Goal: Task Accomplishment & Management: Manage account settings

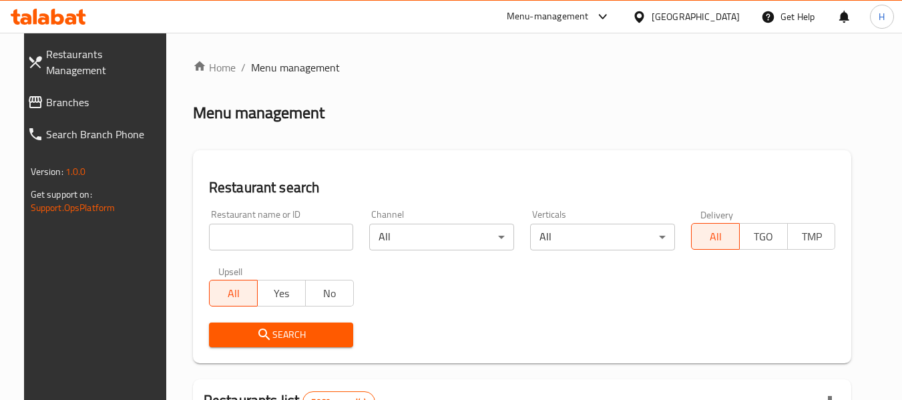
click at [47, 94] on span "Branches" at bounding box center [105, 102] width 118 height 16
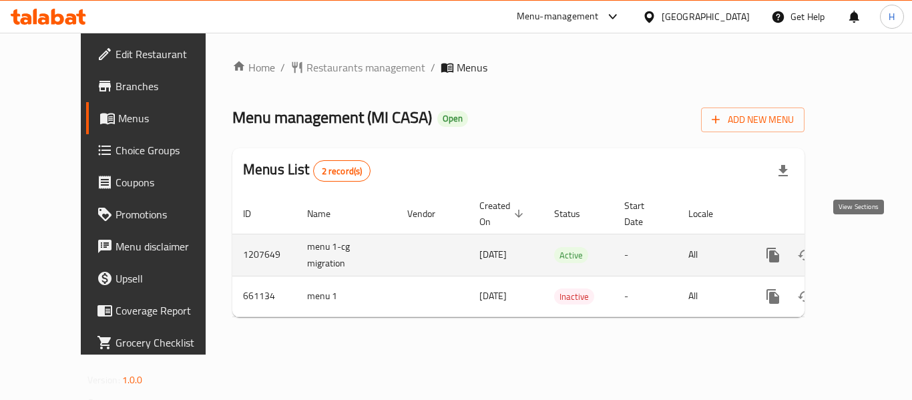
click at [861, 247] on icon "enhanced table" at bounding box center [869, 255] width 16 height 16
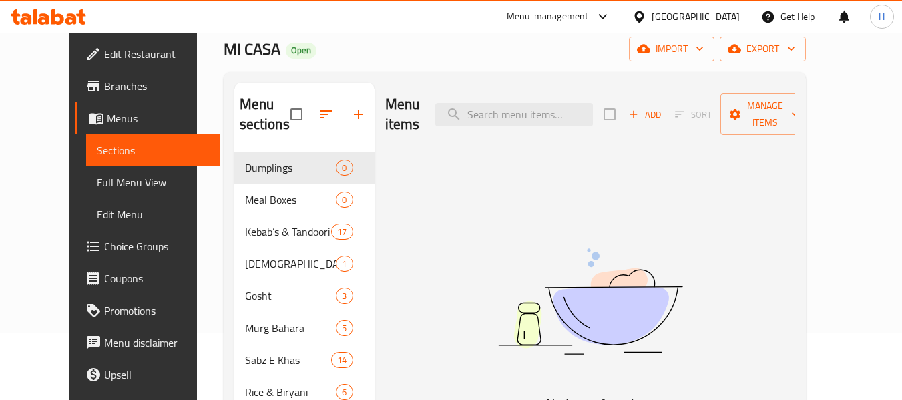
drag, startPoint x: 528, startPoint y: 196, endPoint x: 445, endPoint y: 211, distance: 84.2
click at [456, 213] on img at bounding box center [590, 301] width 334 height 177
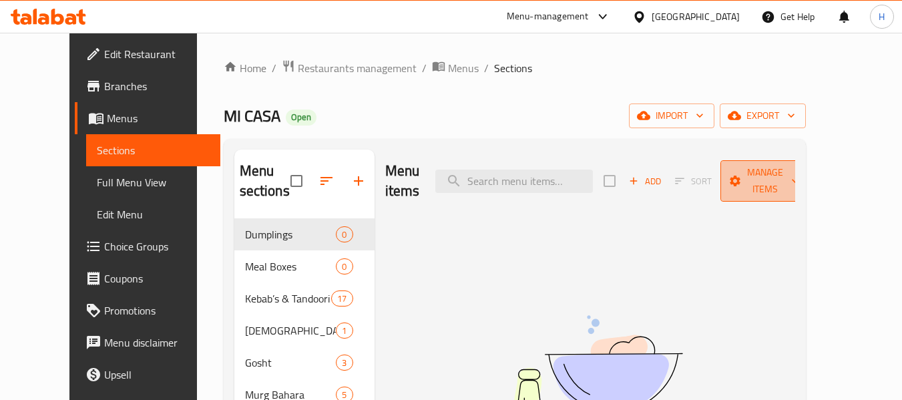
click at [793, 174] on span "Manage items" at bounding box center [765, 180] width 68 height 33
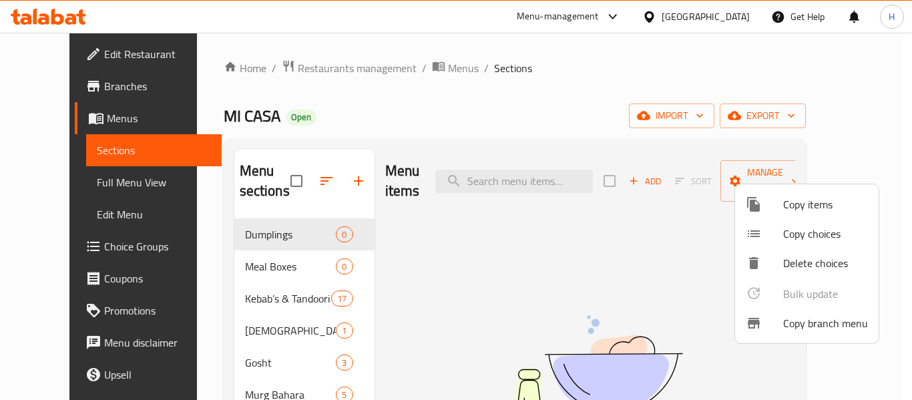
click at [642, 286] on div at bounding box center [456, 200] width 912 height 400
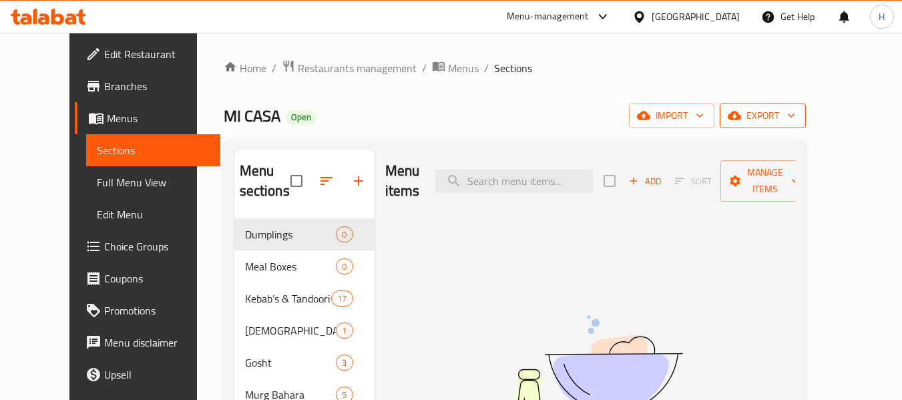
click at [795, 111] on span "export" at bounding box center [762, 115] width 65 height 17
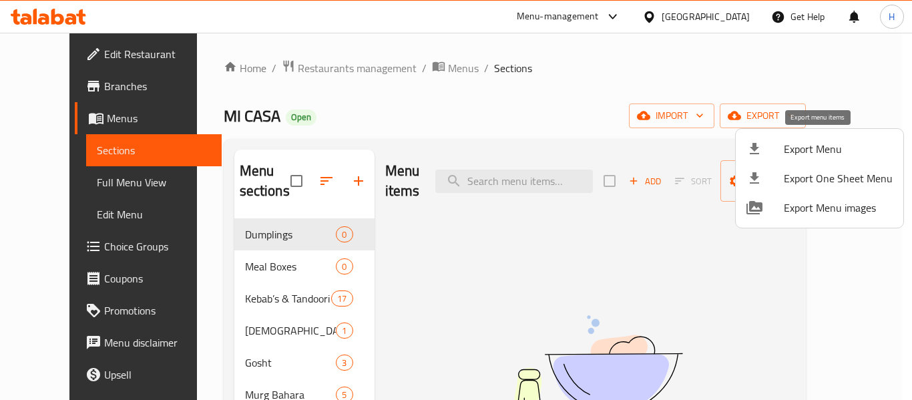
click at [796, 152] on span "Export Menu" at bounding box center [838, 149] width 109 height 16
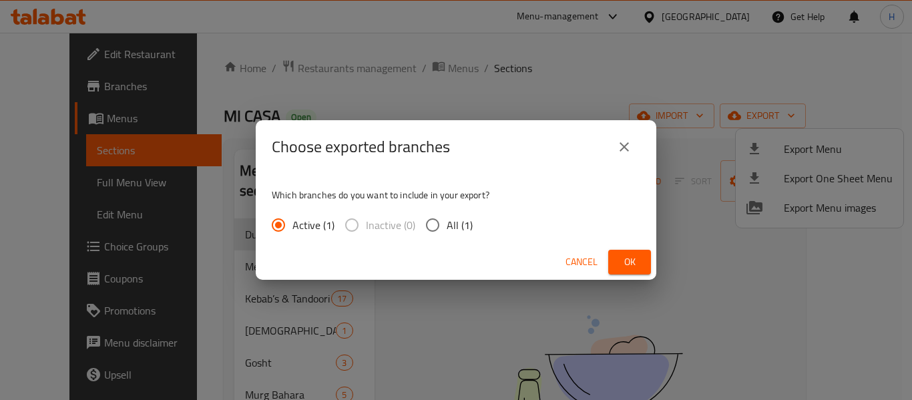
click at [461, 225] on span "All (1)" at bounding box center [460, 225] width 26 height 16
click at [447, 225] on input "All (1)" at bounding box center [433, 225] width 28 height 28
radio input "true"
click at [631, 260] on span "Ok" at bounding box center [629, 262] width 21 height 17
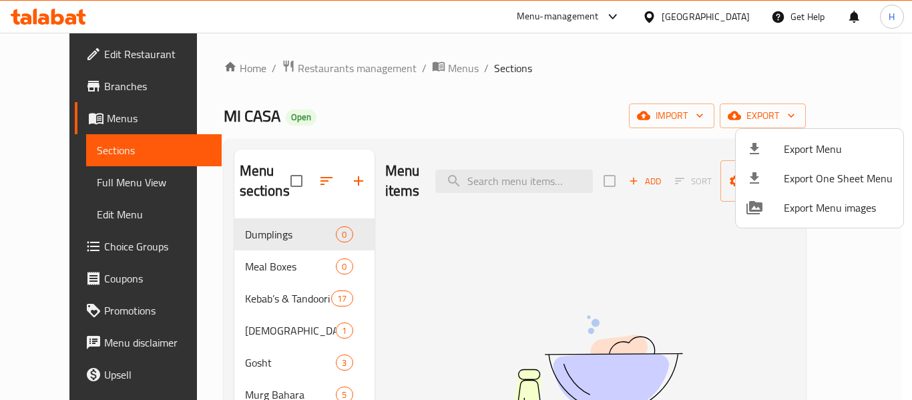
click at [67, 17] on div at bounding box center [456, 200] width 912 height 400
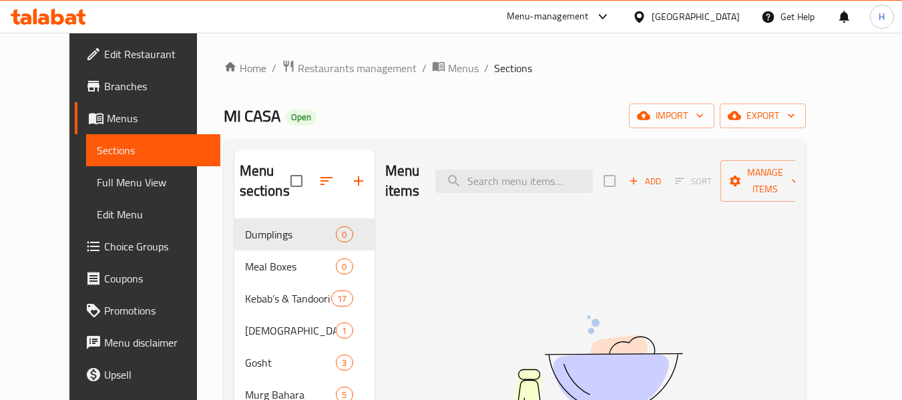
click at [57, 20] on icon at bounding box center [48, 17] width 75 height 16
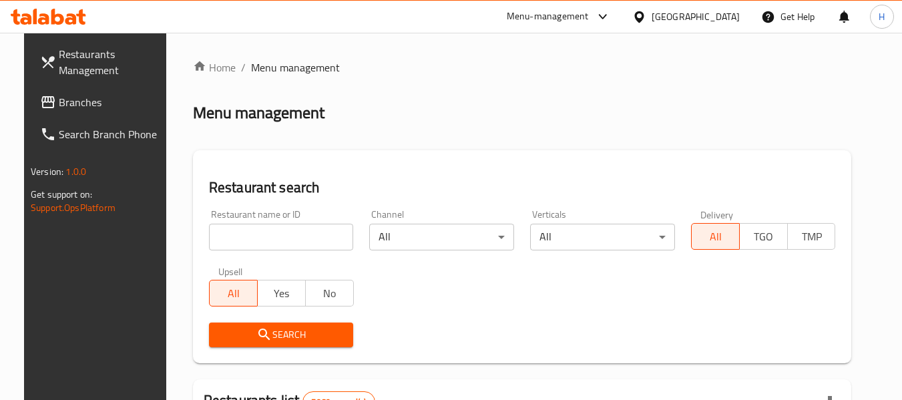
click at [40, 96] on icon at bounding box center [48, 102] width 16 height 16
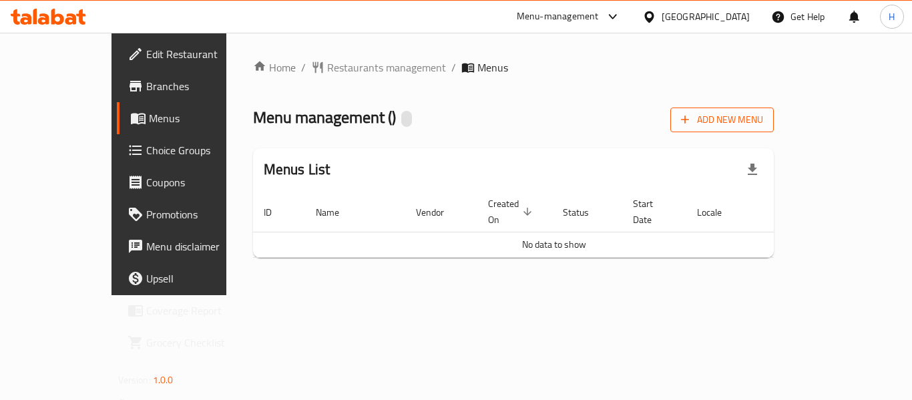
click at [774, 129] on button "Add New Menu" at bounding box center [721, 119] width 103 height 25
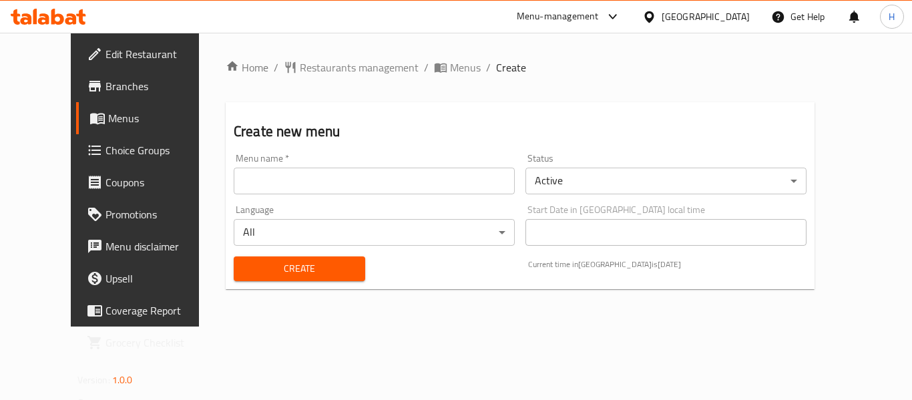
click at [262, 191] on input "text" at bounding box center [374, 181] width 281 height 27
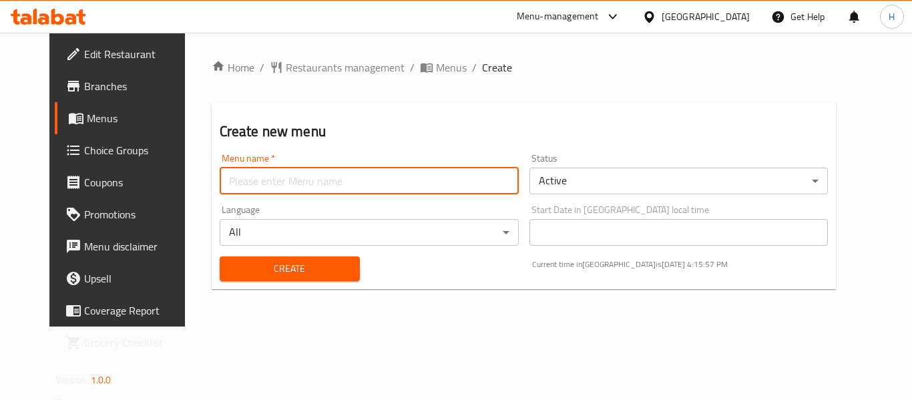
type input "Menu"
click at [293, 275] on span "Create" at bounding box center [289, 268] width 119 height 17
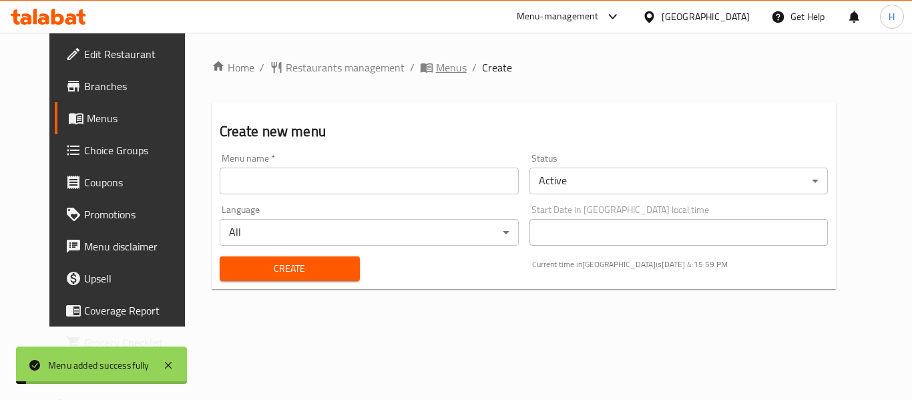
click at [436, 59] on span "Menus" at bounding box center [451, 67] width 31 height 16
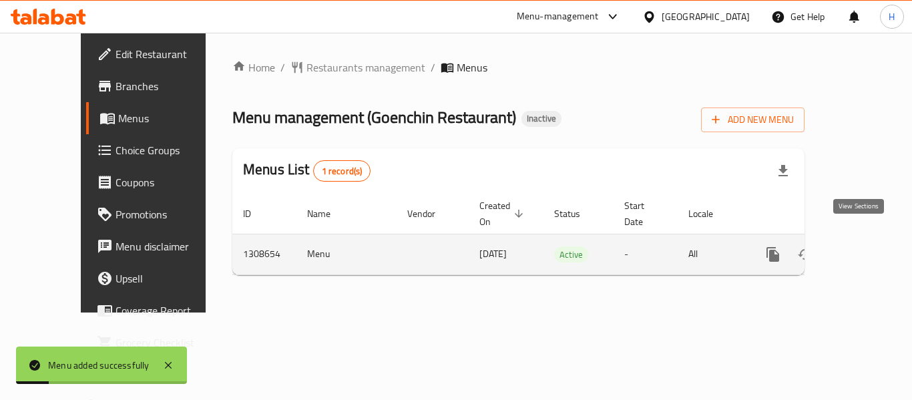
click at [862, 246] on icon "enhanced table" at bounding box center [869, 254] width 16 height 16
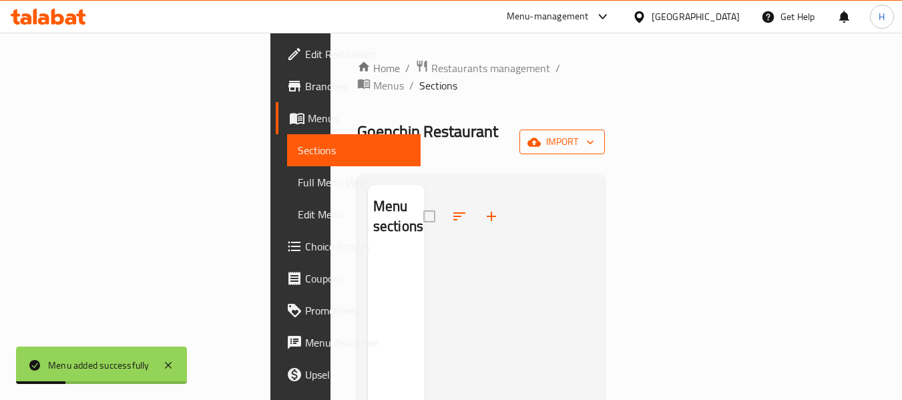
click at [594, 134] on span "import" at bounding box center [562, 142] width 64 height 17
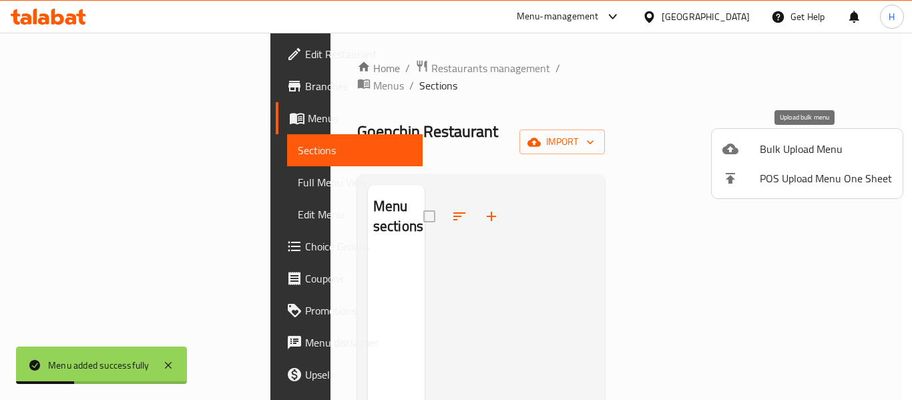
click at [775, 148] on span "Bulk Upload Menu" at bounding box center [826, 149] width 132 height 16
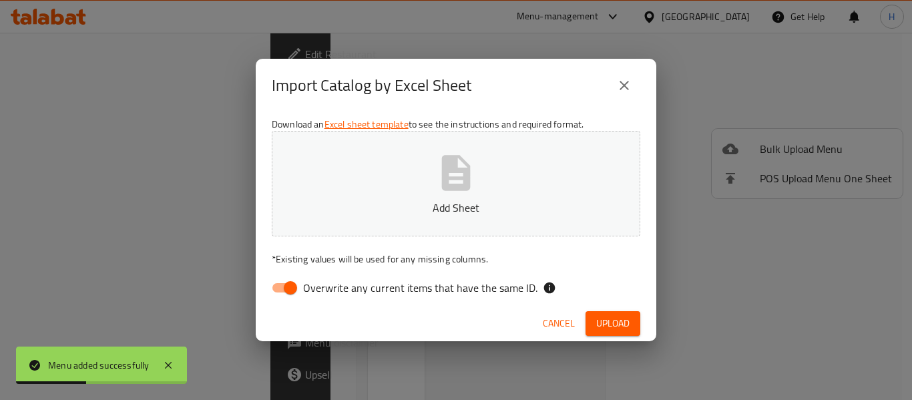
drag, startPoint x: 323, startPoint y: 284, endPoint x: 593, endPoint y: 111, distance: 320.3
click at [322, 284] on span "Overwrite any current items that have the same ID." at bounding box center [420, 288] width 234 height 16
click at [322, 284] on input "Overwrite any current items that have the same ID." at bounding box center [290, 287] width 76 height 25
checkbox input "false"
drag, startPoint x: 588, startPoint y: 320, endPoint x: 567, endPoint y: 322, distance: 20.7
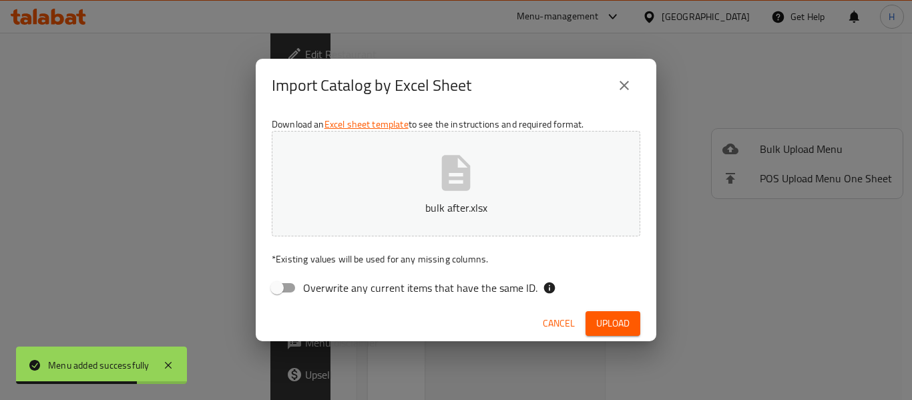
click at [588, 320] on button "Upload" at bounding box center [612, 323] width 55 height 25
click at [636, 312] on button "Upload" at bounding box center [612, 323] width 55 height 25
click at [615, 330] on span "Upload" at bounding box center [612, 323] width 33 height 17
click at [429, 173] on button "bulk after.xlsx" at bounding box center [456, 183] width 368 height 105
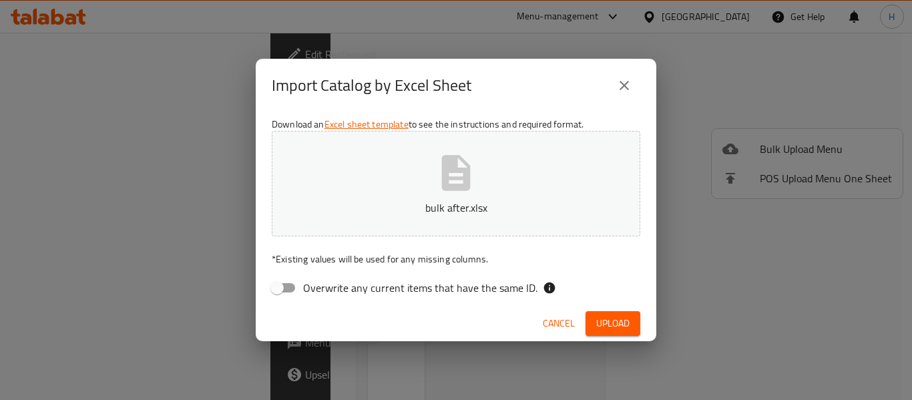
click at [624, 325] on span "Upload" at bounding box center [612, 323] width 33 height 17
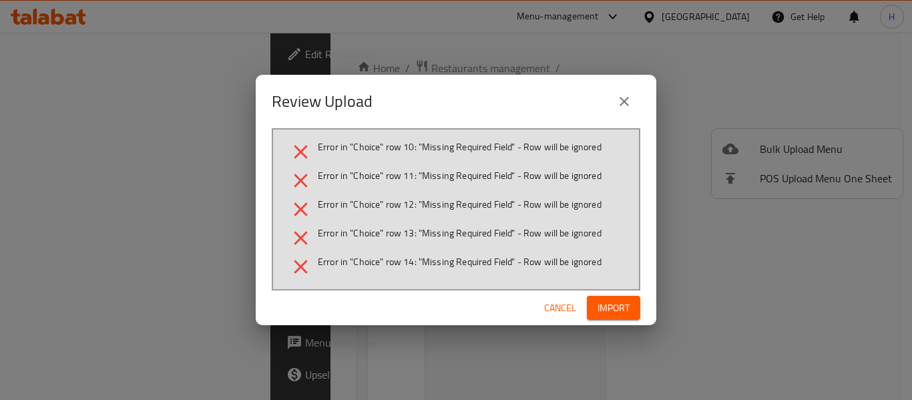
click at [625, 96] on icon "close" at bounding box center [624, 101] width 16 height 16
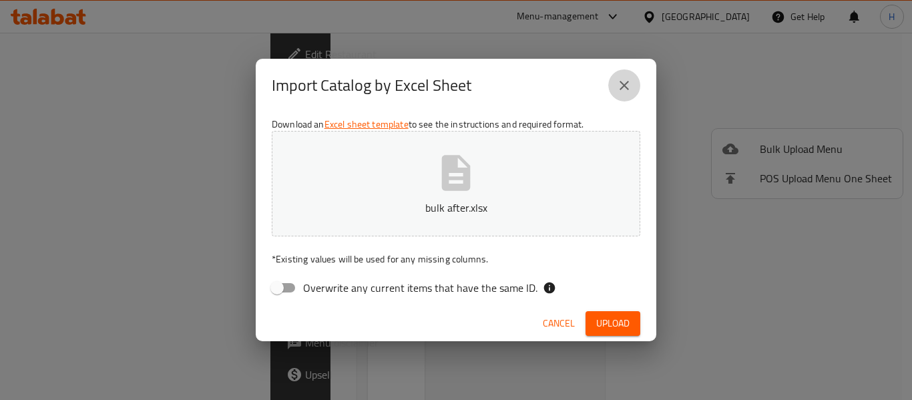
click at [619, 89] on icon "close" at bounding box center [624, 85] width 16 height 16
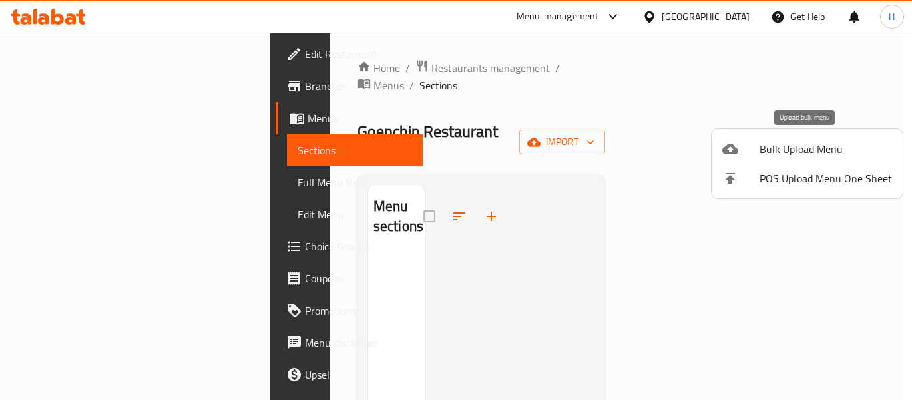
click at [776, 148] on span "Bulk Upload Menu" at bounding box center [826, 149] width 132 height 16
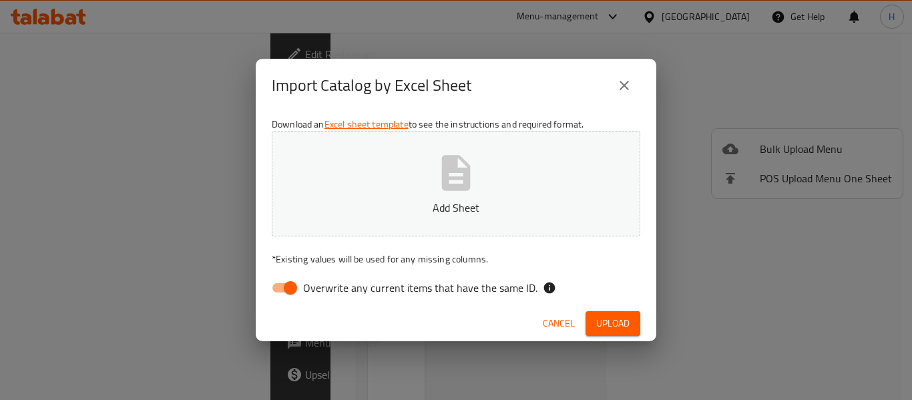
click at [368, 285] on span "Overwrite any current items that have the same ID." at bounding box center [420, 288] width 234 height 16
click at [328, 285] on input "Overwrite any current items that have the same ID." at bounding box center [290, 287] width 76 height 25
checkbox input "false"
click at [468, 193] on icon "button" at bounding box center [456, 173] width 43 height 43
click at [614, 321] on span "Upload" at bounding box center [612, 323] width 33 height 17
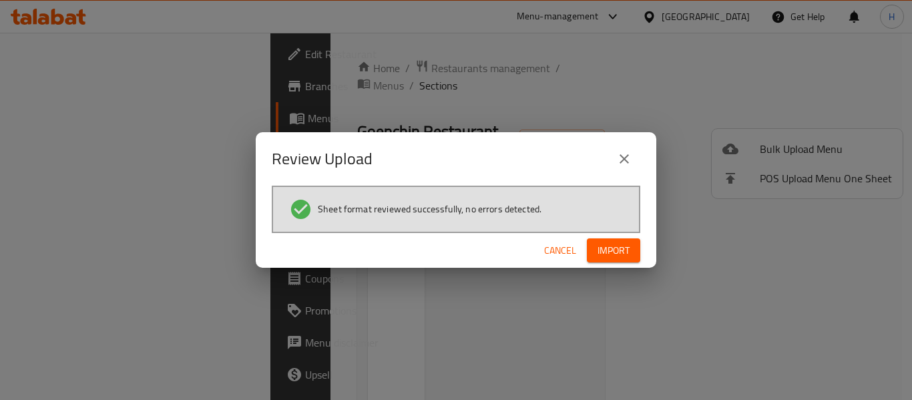
click at [603, 253] on span "Import" at bounding box center [613, 250] width 32 height 17
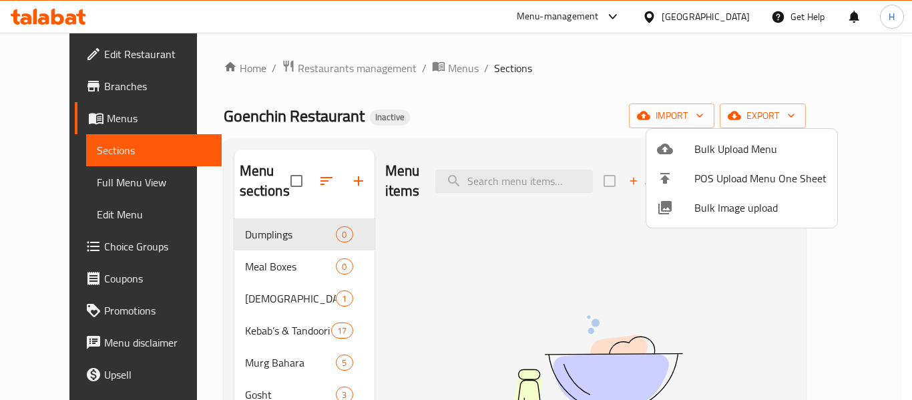
click at [429, 229] on div at bounding box center [456, 200] width 912 height 400
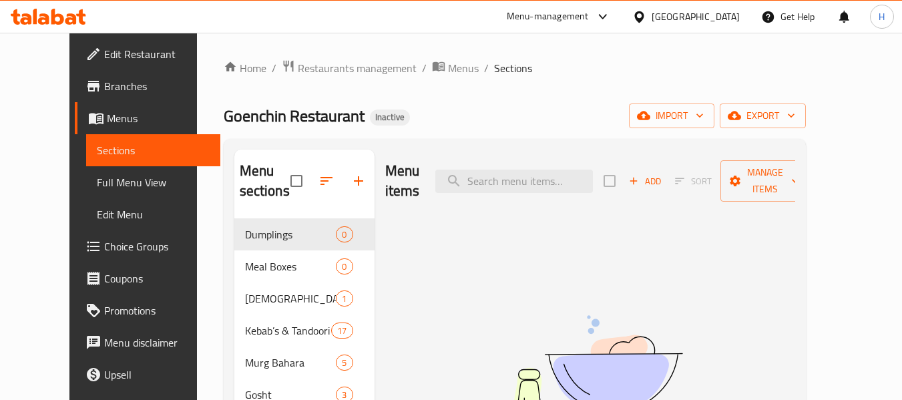
click at [50, 19] on icon at bounding box center [48, 17] width 75 height 16
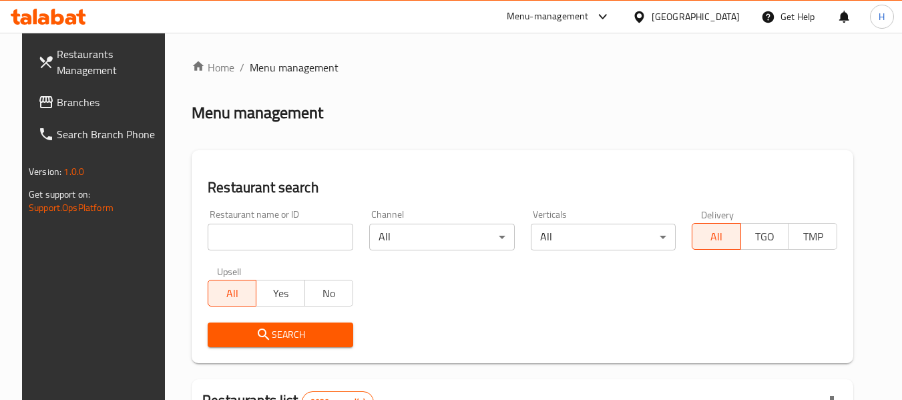
drag, startPoint x: 0, startPoint y: 0, endPoint x: 91, endPoint y: 116, distance: 147.8
click at [38, 105] on icon at bounding box center [46, 102] width 16 height 16
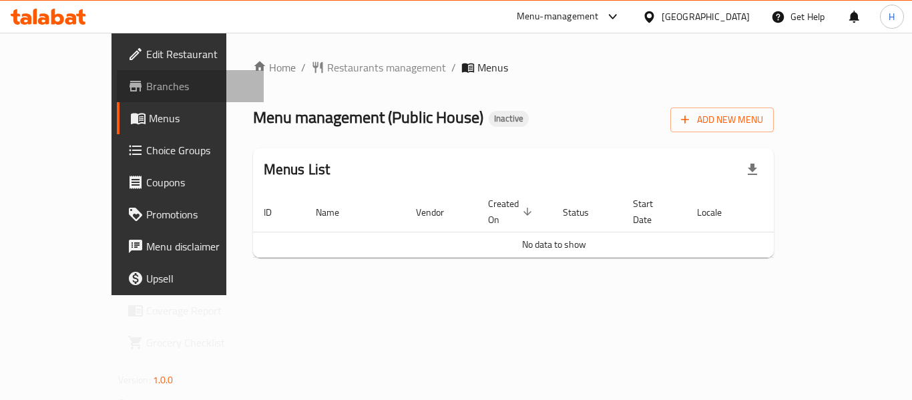
click at [146, 89] on span "Branches" at bounding box center [199, 86] width 107 height 16
